Goal: Task Accomplishment & Management: Manage account settings

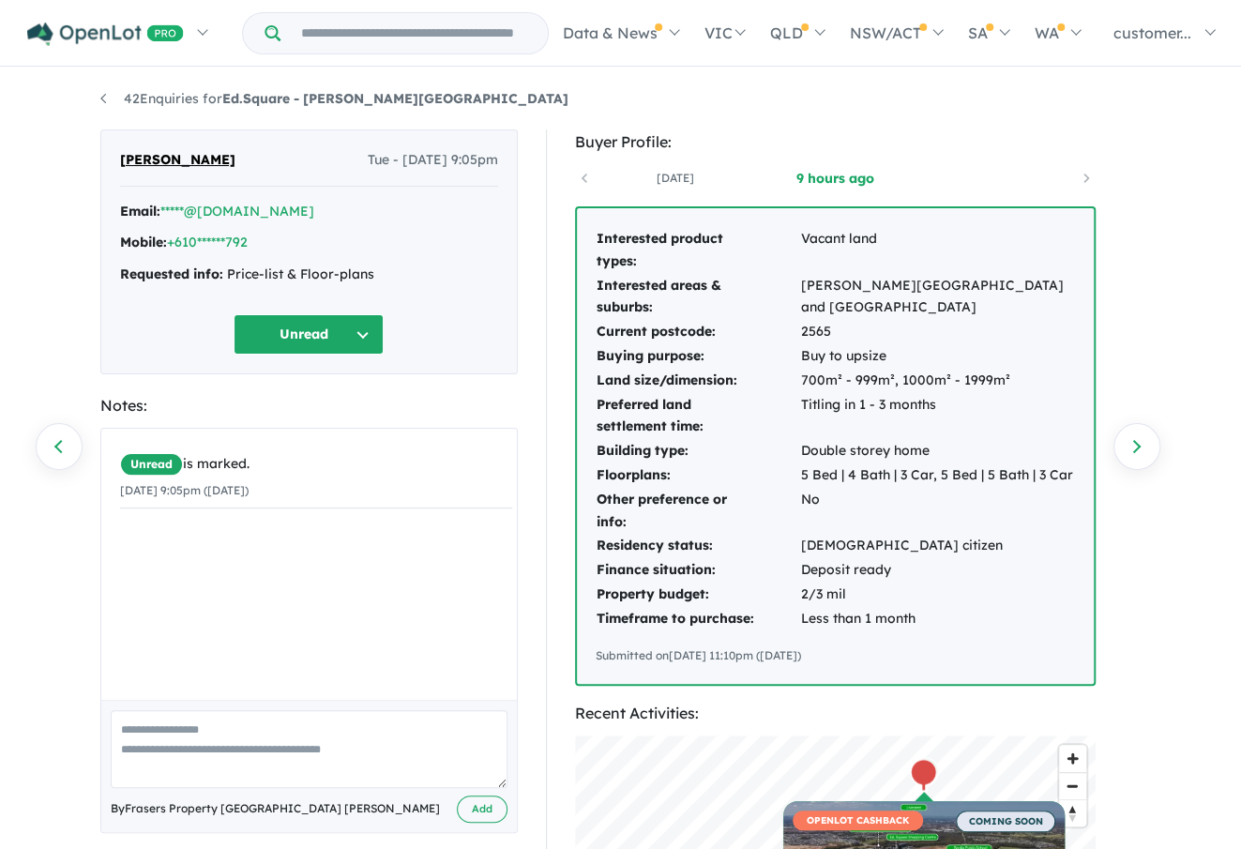
click at [269, 209] on div "Email: *****@[DOMAIN_NAME]" at bounding box center [309, 212] width 378 height 23
click at [1145, 438] on link "Next enquiry" at bounding box center [1136, 446] width 47 height 47
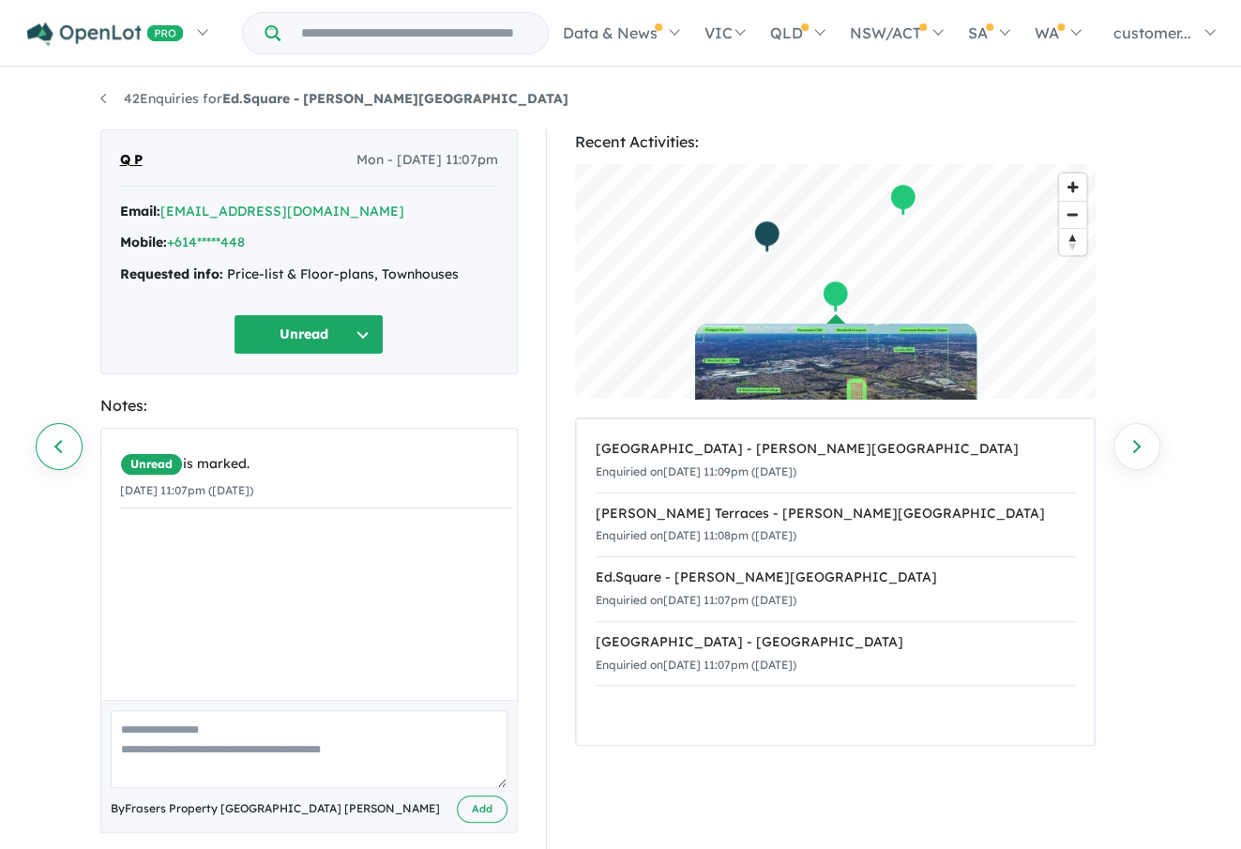
click at [64, 438] on link "Previous enquiry" at bounding box center [59, 446] width 47 height 47
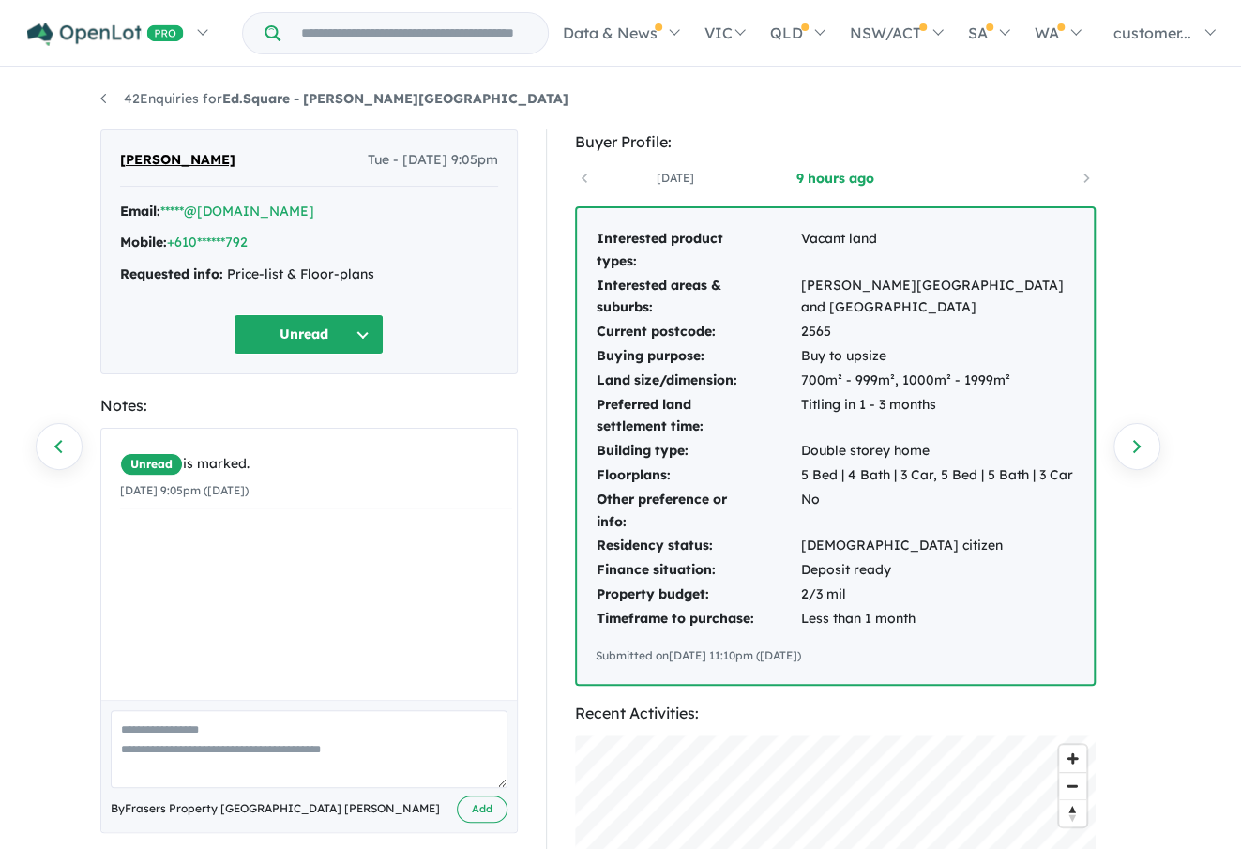
click at [184, 164] on span "[PERSON_NAME]" at bounding box center [177, 160] width 115 height 23
click at [167, 158] on span "[PERSON_NAME]" at bounding box center [177, 160] width 115 height 23
click at [347, 341] on button "Unread" at bounding box center [309, 334] width 150 height 40
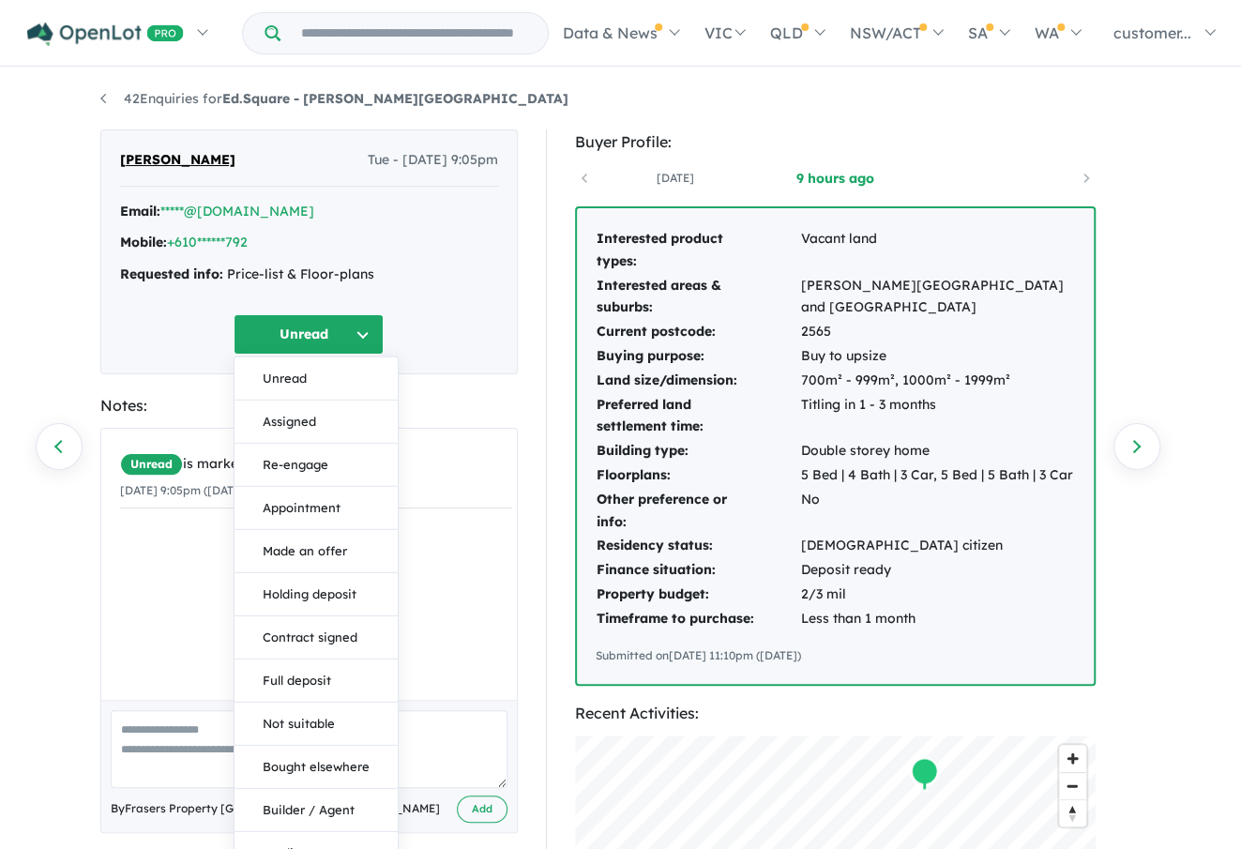
click at [447, 266] on div "Requested info: Price-list & Floor-plans" at bounding box center [309, 275] width 378 height 23
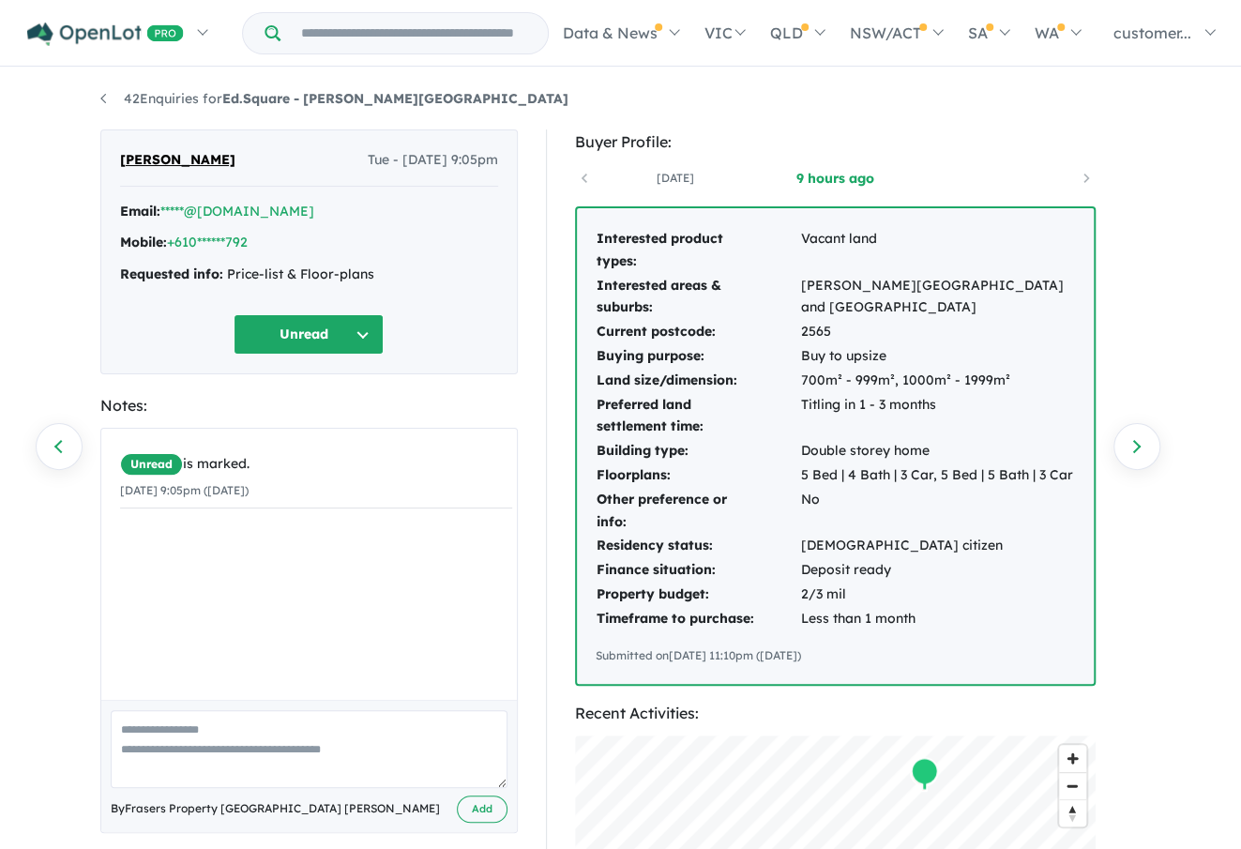
click at [351, 203] on div "Email: *****@[DOMAIN_NAME]" at bounding box center [309, 212] width 378 height 23
click at [101, 93] on link "42 Enquiries for Ed.Square - [PERSON_NAME][GEOGRAPHIC_DATA]" at bounding box center [334, 98] width 468 height 17
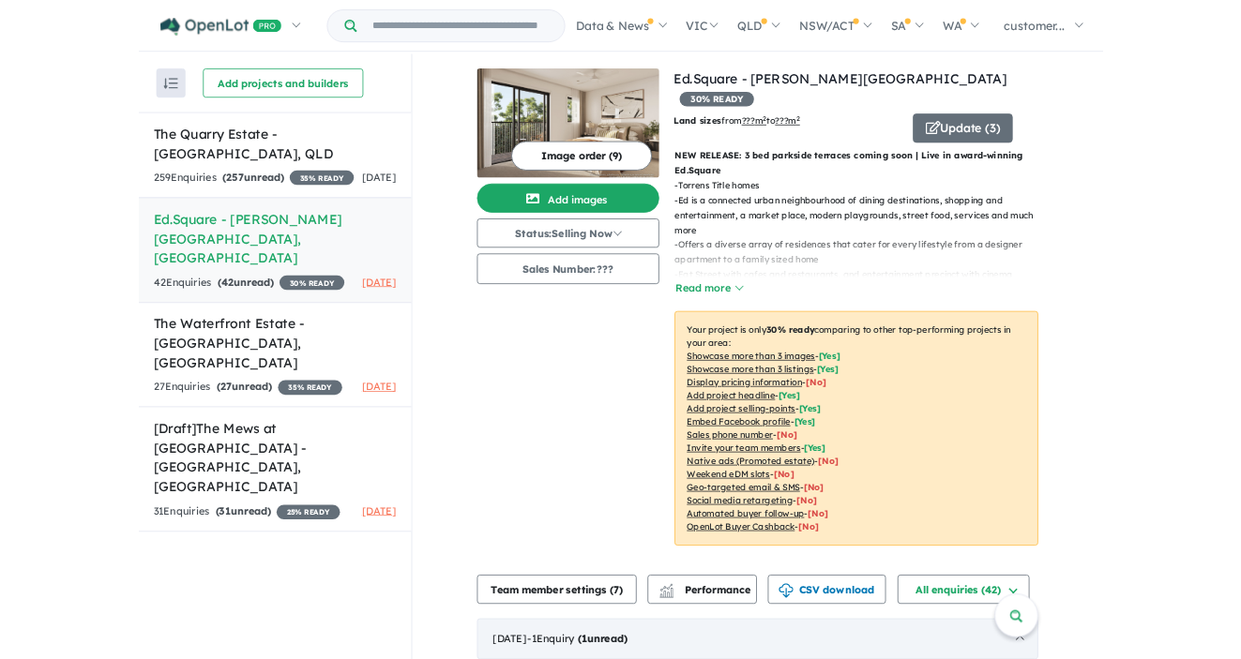
scroll to position [219, 0]
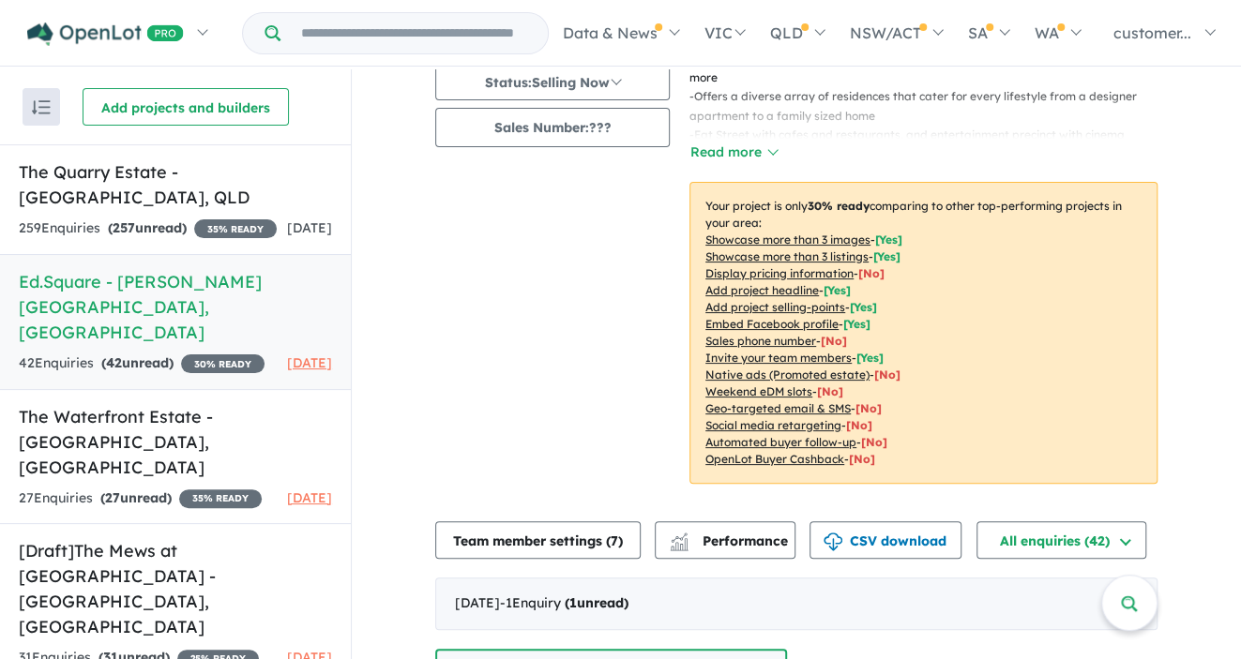
click at [197, 295] on link "Ed.Square - [PERSON_NAME][GEOGRAPHIC_DATA] , [GEOGRAPHIC_DATA] 42 Enquir ies ( …" at bounding box center [175, 322] width 351 height 136
click at [118, 273] on h5 "Ed.Square - [PERSON_NAME][GEOGRAPHIC_DATA] , [GEOGRAPHIC_DATA]" at bounding box center [175, 307] width 313 height 76
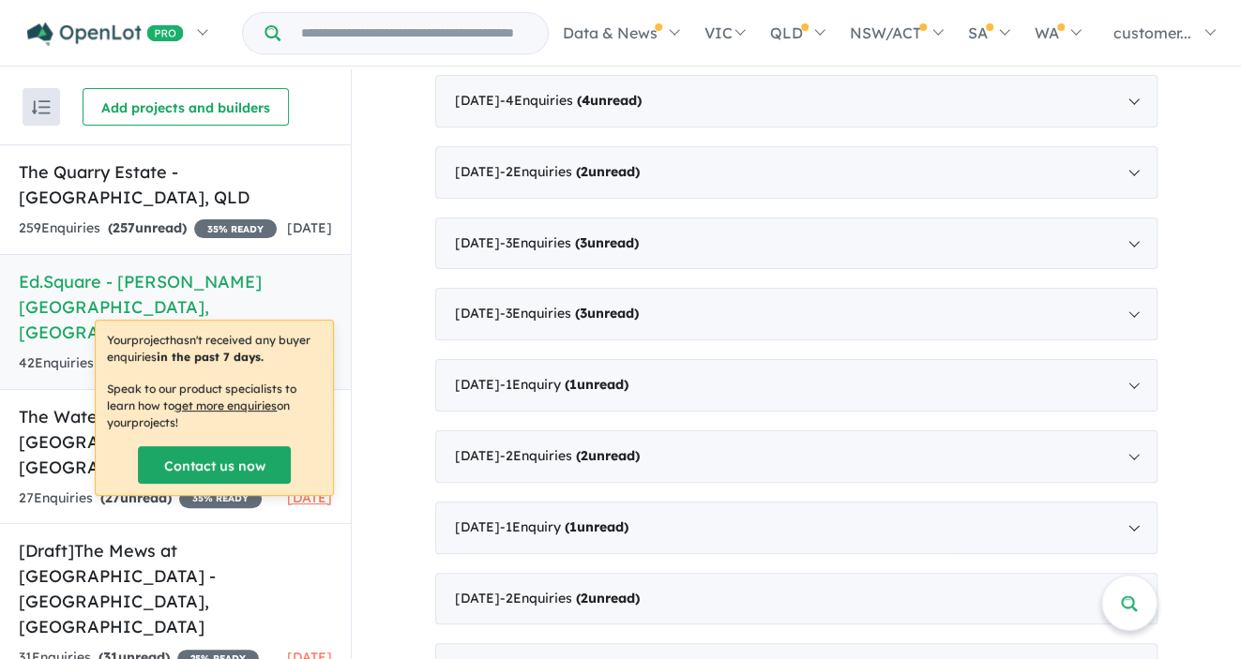
scroll to position [1407, 0]
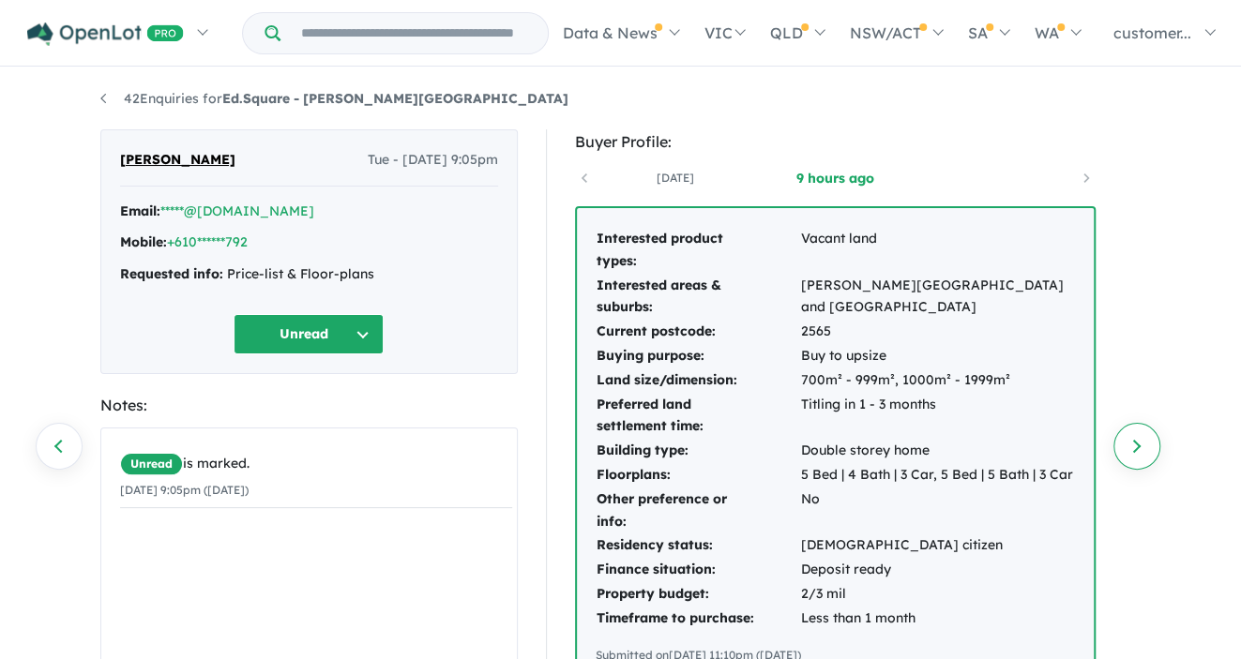
click at [1137, 451] on link "Next enquiry" at bounding box center [1136, 446] width 47 height 47
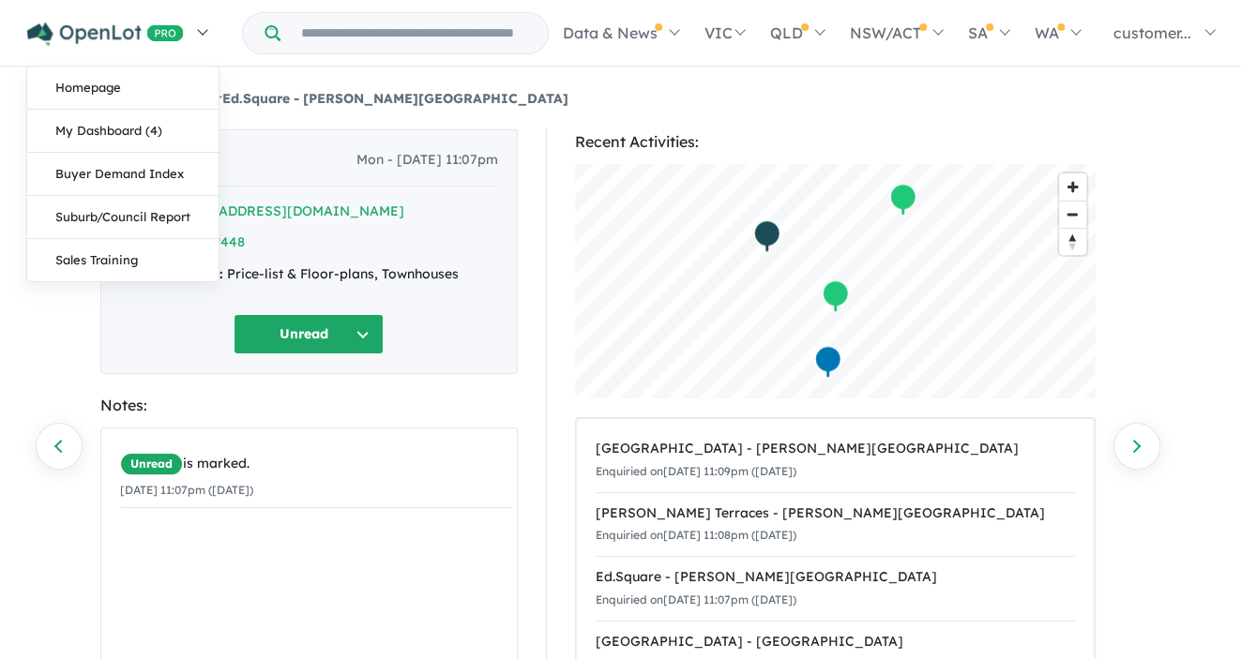
click at [71, 29] on img at bounding box center [105, 34] width 157 height 23
click at [202, 27] on link at bounding box center [116, 33] width 205 height 66
click at [136, 85] on link "Homepage" at bounding box center [122, 88] width 191 height 43
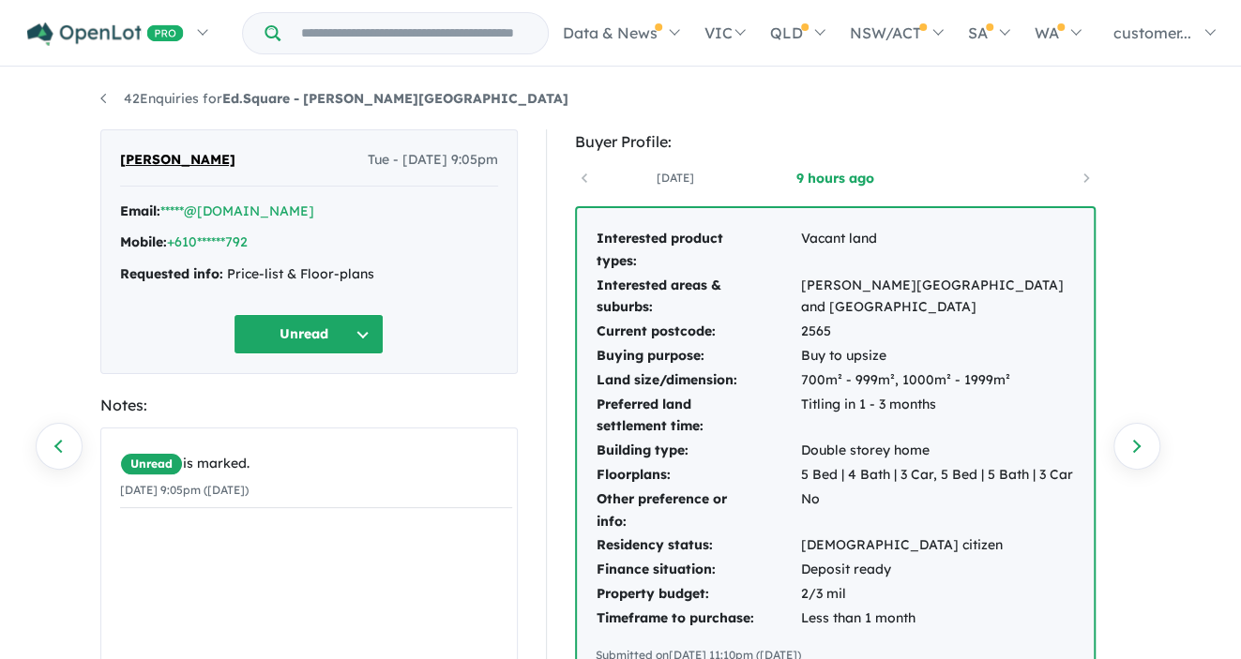
click at [366, 325] on button "Unread" at bounding box center [309, 334] width 150 height 40
